Goal: Task Accomplishment & Management: Use online tool/utility

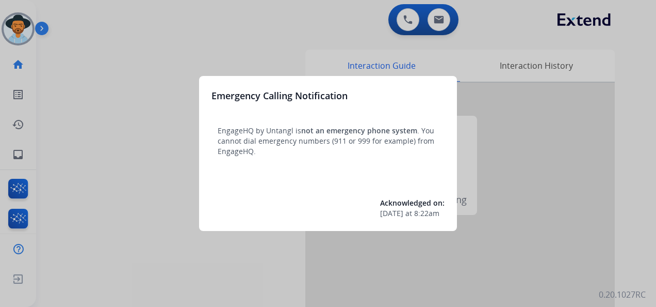
click at [60, 155] on div at bounding box center [328, 153] width 656 height 307
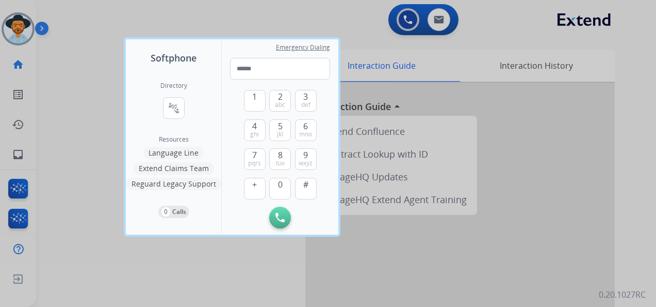
click at [60, 155] on div at bounding box center [328, 153] width 656 height 307
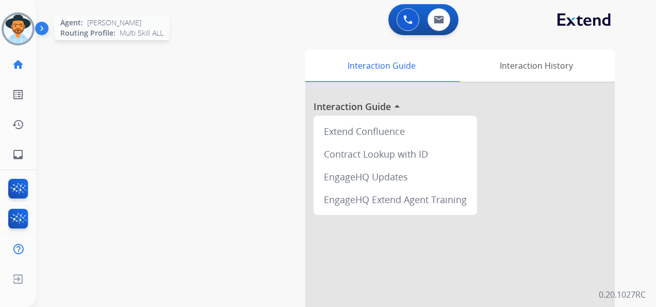
click at [14, 25] on img at bounding box center [18, 28] width 29 height 29
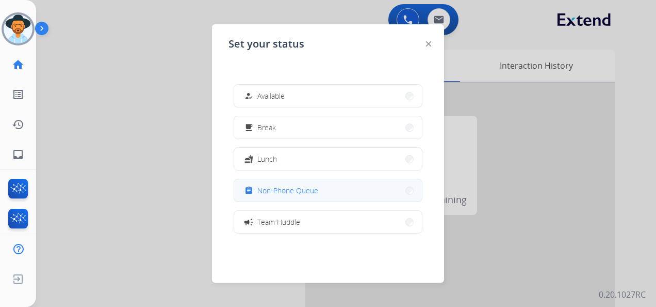
click at [341, 190] on button "assignment Non-Phone Queue" at bounding box center [328, 190] width 188 height 22
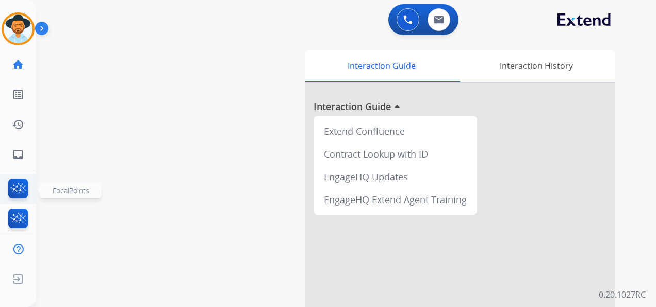
click at [22, 196] on img at bounding box center [18, 191] width 24 height 24
